Goal: Book appointment/travel/reservation

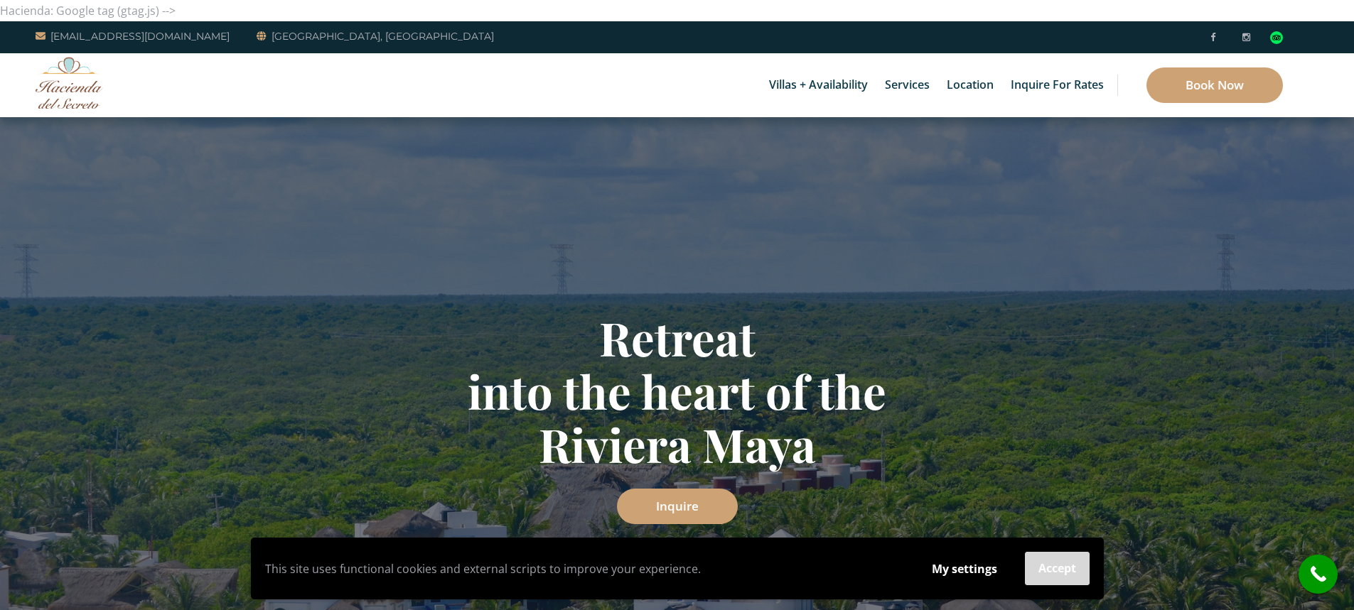
click at [1057, 576] on button "Accept" at bounding box center [1057, 568] width 65 height 33
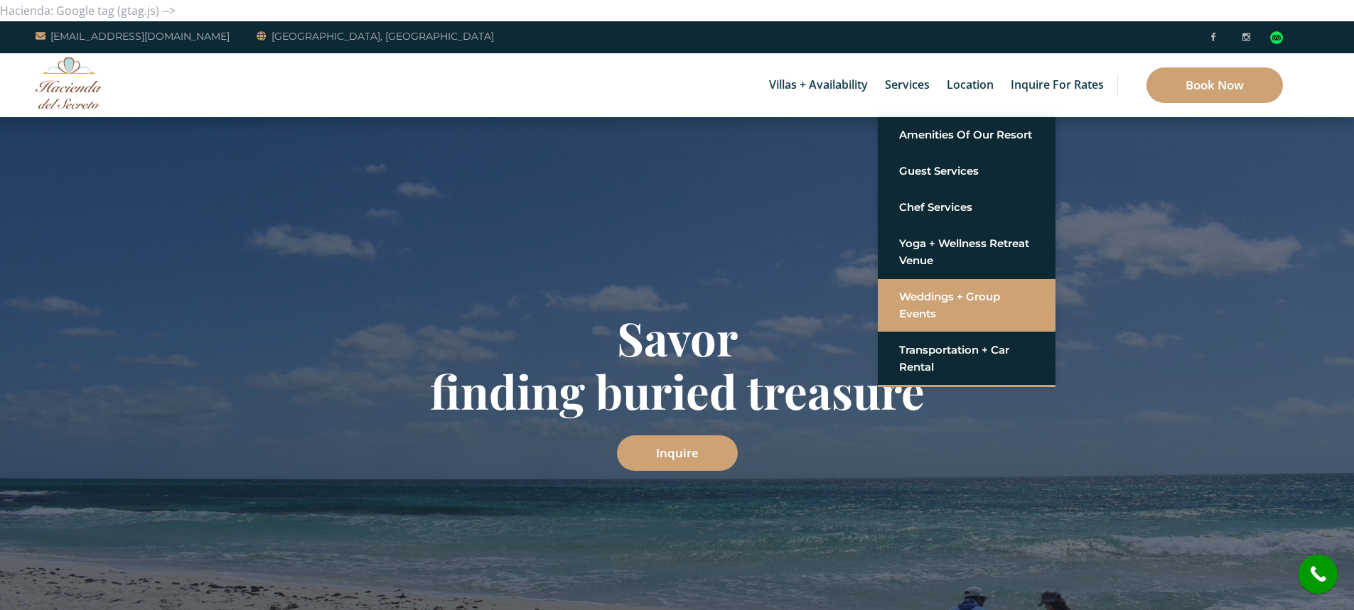
click at [912, 308] on link "Weddings + Group Events" at bounding box center [966, 305] width 135 height 43
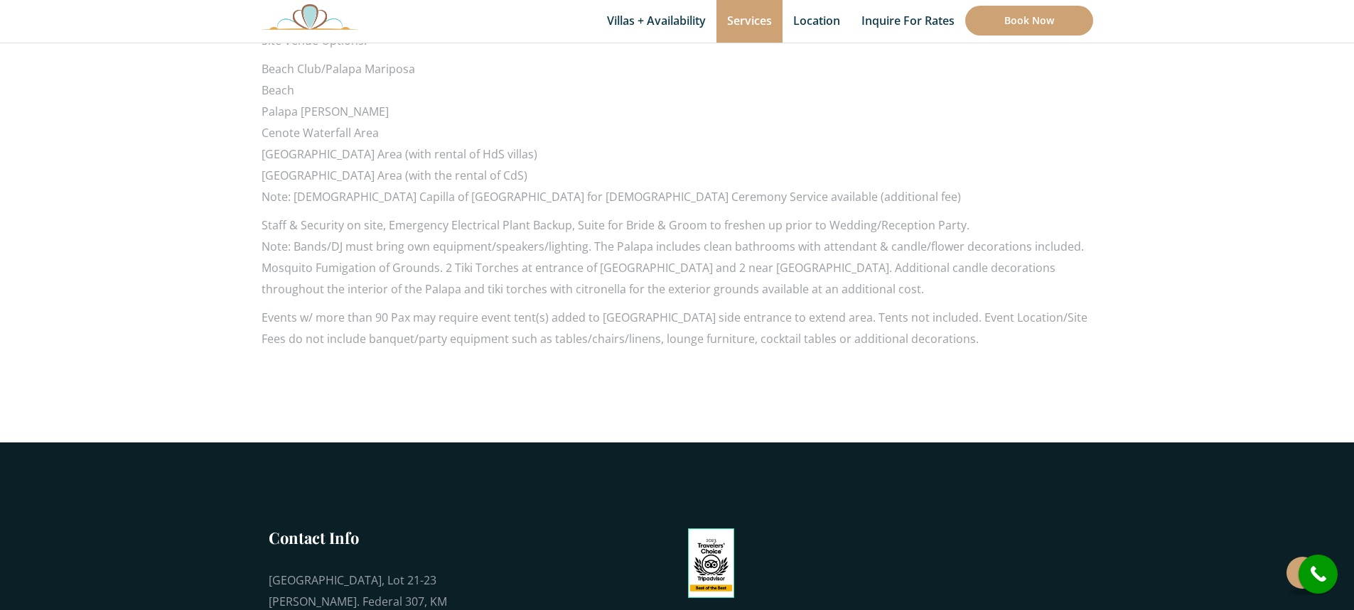
scroll to position [1759, 0]
